Goal: Task Accomplishment & Management: Use online tool/utility

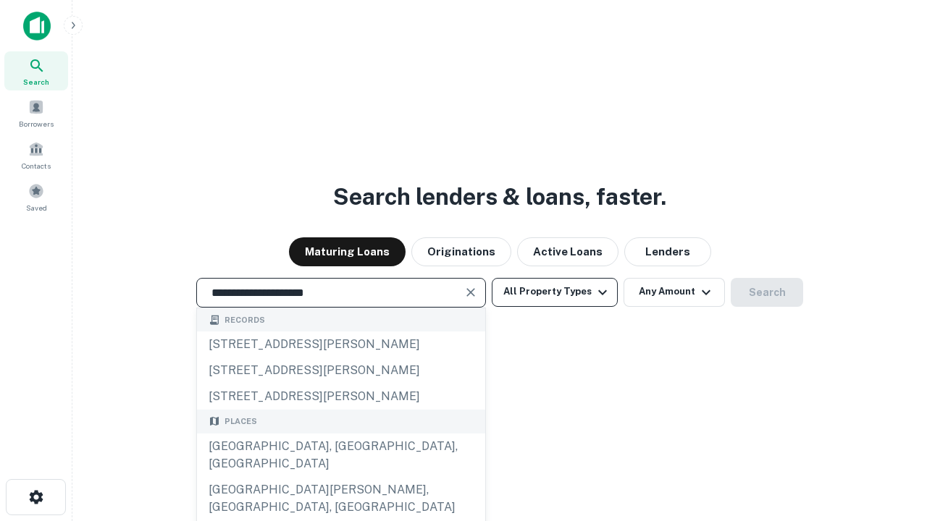
click at [340, 477] on div "[GEOGRAPHIC_DATA], [GEOGRAPHIC_DATA], [GEOGRAPHIC_DATA]" at bounding box center [341, 455] width 288 height 43
click at [554, 292] on button "All Property Types" at bounding box center [555, 292] width 126 height 29
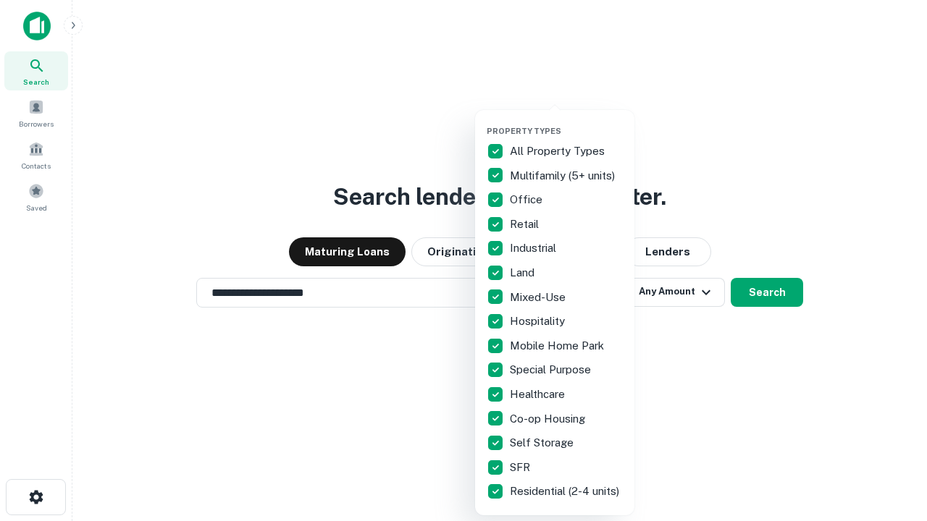
type input "**********"
click at [566, 122] on button "button" at bounding box center [565, 122] width 159 height 1
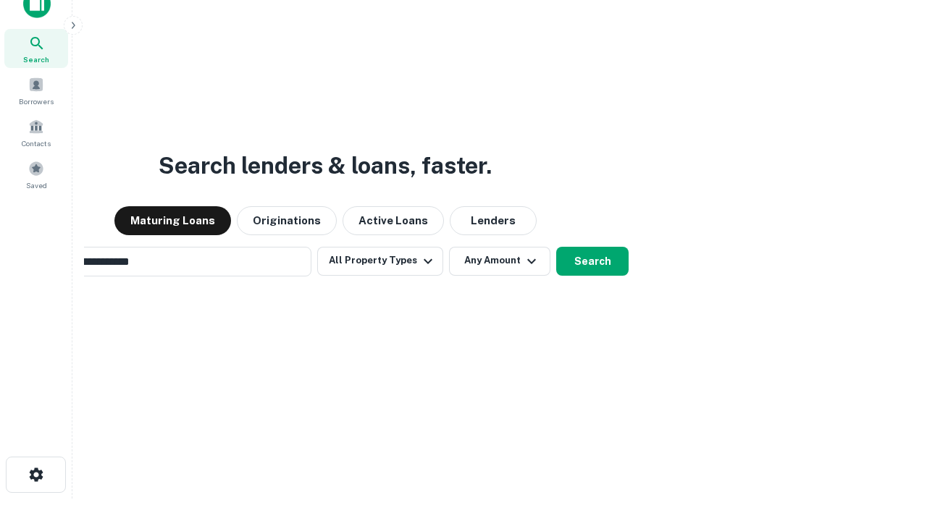
scroll to position [23, 0]
click at [449, 246] on button "Any Amount" at bounding box center [499, 260] width 101 height 29
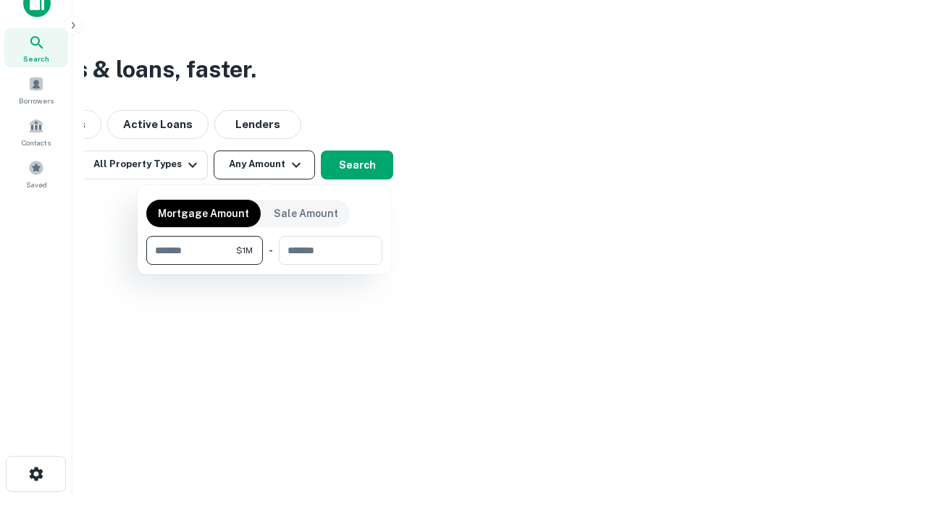
type input "*******"
click at [264, 265] on button "button" at bounding box center [264, 265] width 236 height 1
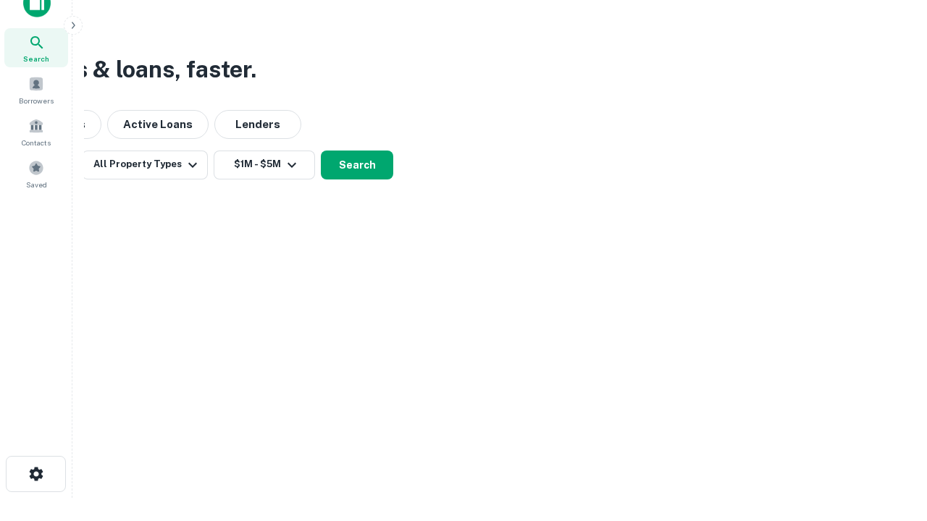
scroll to position [9, 267]
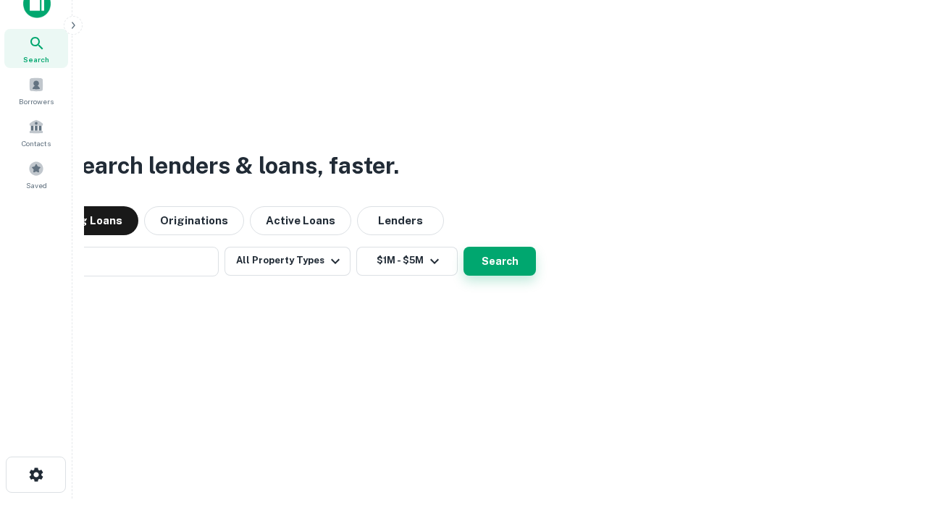
click at [463, 247] on button "Search" at bounding box center [499, 261] width 72 height 29
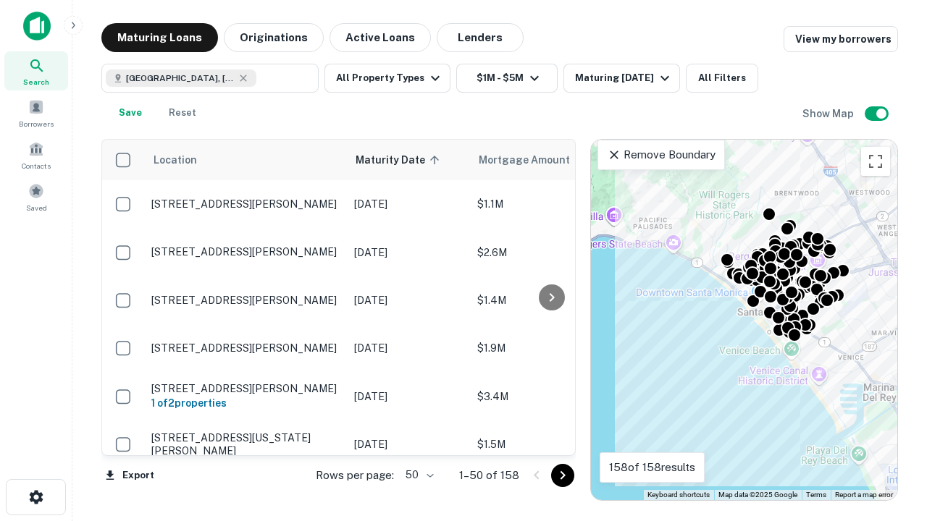
click at [417, 475] on body "Search Borrowers Contacts Saved Maturing Loans Originations Active Loans Lender…" at bounding box center [463, 260] width 927 height 521
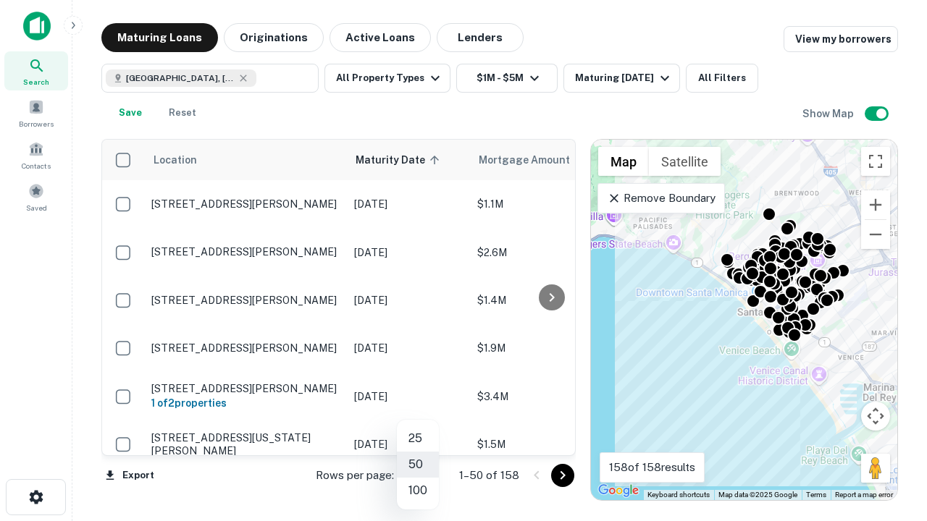
click at [418, 439] on li "25" at bounding box center [418, 439] width 42 height 26
